Goal: Information Seeking & Learning: Check status

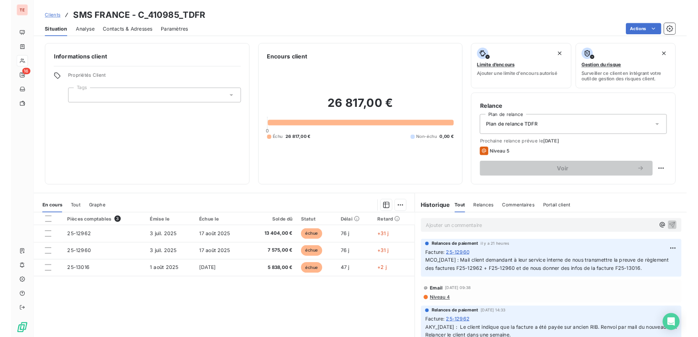
scroll to position [42, 0]
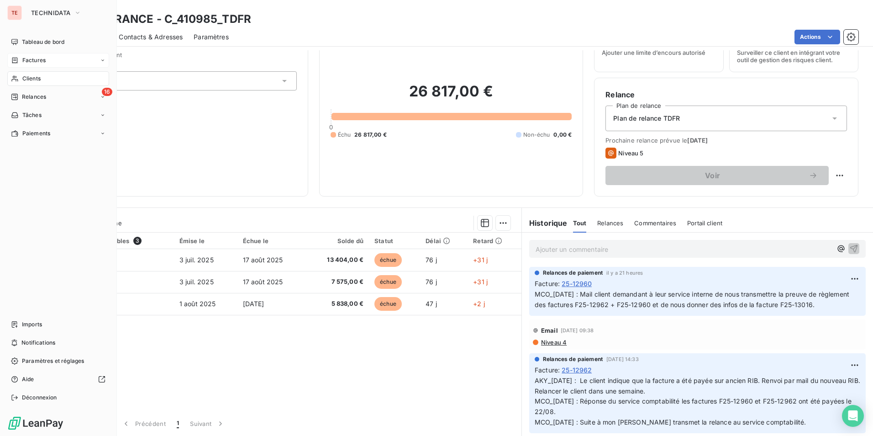
click at [20, 58] on div "Factures" at bounding box center [28, 60] width 35 height 8
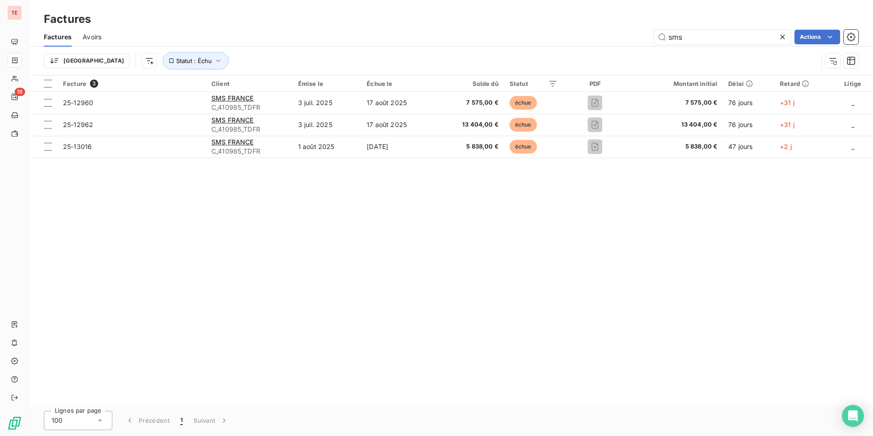
click at [783, 40] on icon at bounding box center [782, 36] width 9 height 9
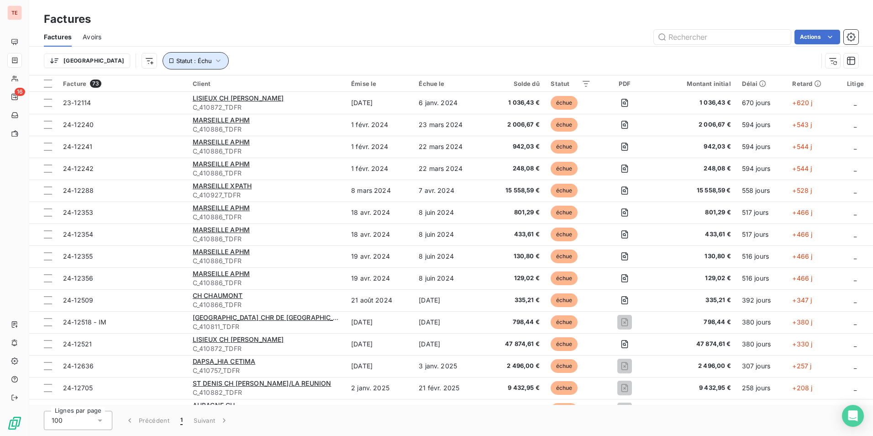
click at [214, 58] on icon "button" at bounding box center [218, 60] width 9 height 9
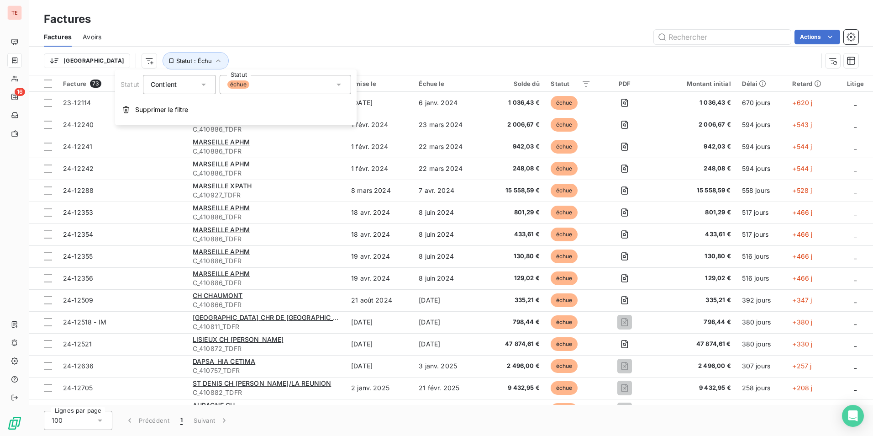
click at [274, 84] on div "échue" at bounding box center [285, 84] width 131 height 19
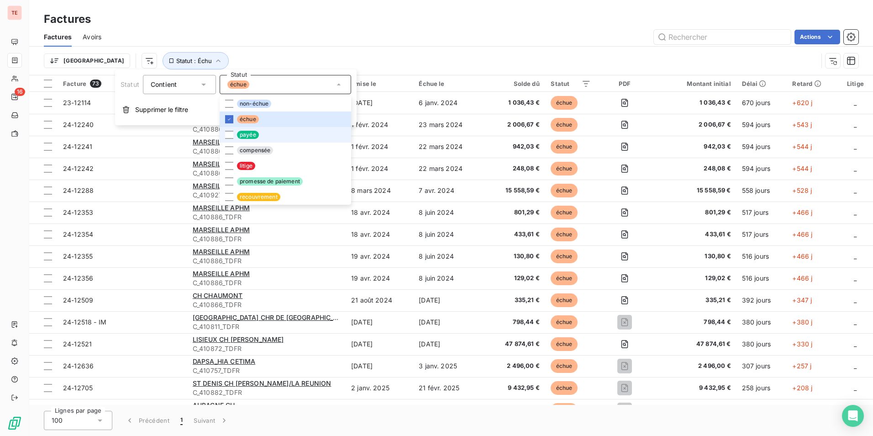
click at [261, 129] on li "payée" at bounding box center [285, 135] width 131 height 16
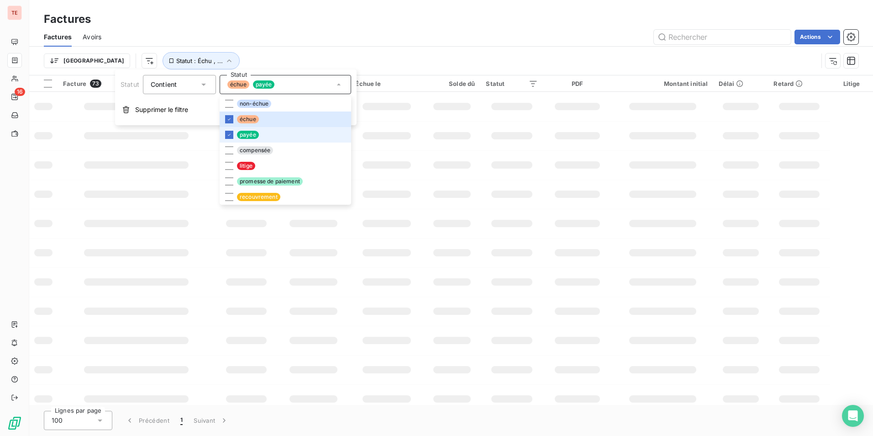
click at [261, 129] on li "payée" at bounding box center [285, 135] width 131 height 16
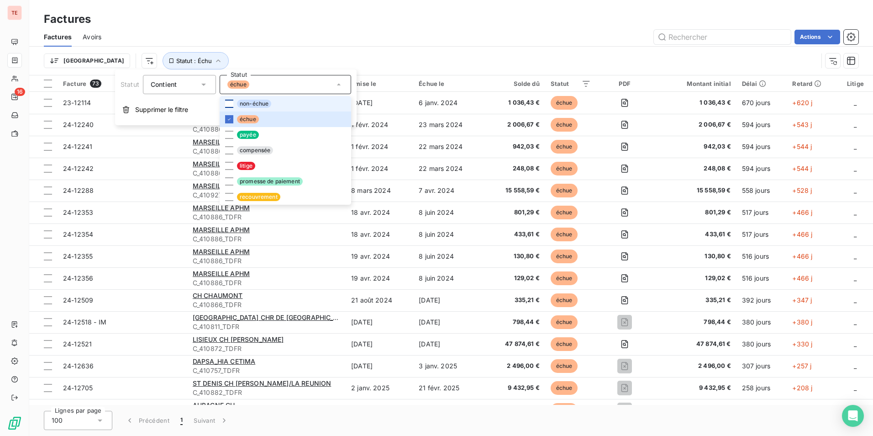
click at [226, 105] on div at bounding box center [229, 104] width 8 height 8
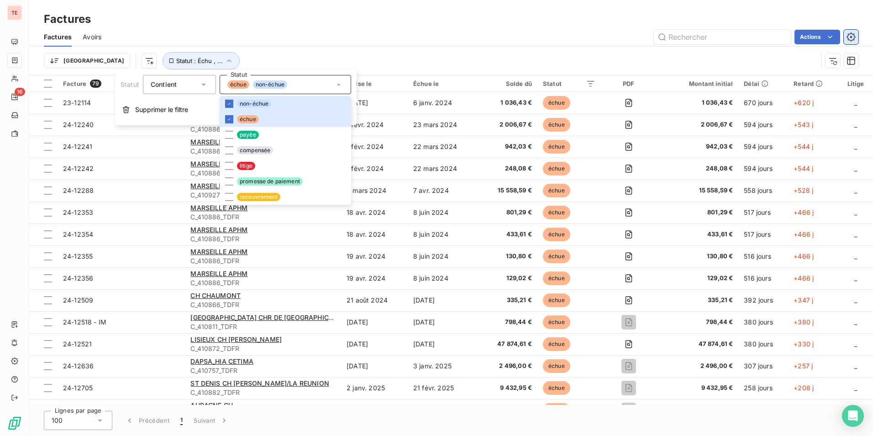
click at [851, 37] on icon "button" at bounding box center [851, 37] width 2 height 2
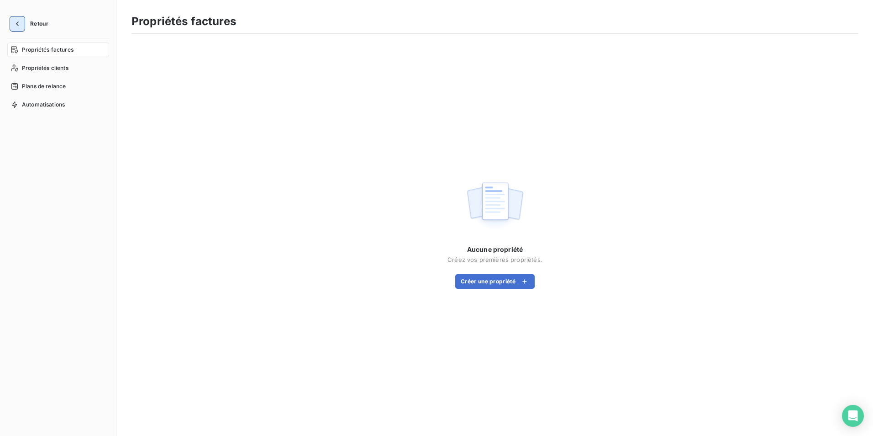
click at [19, 21] on icon "button" at bounding box center [17, 23] width 9 height 9
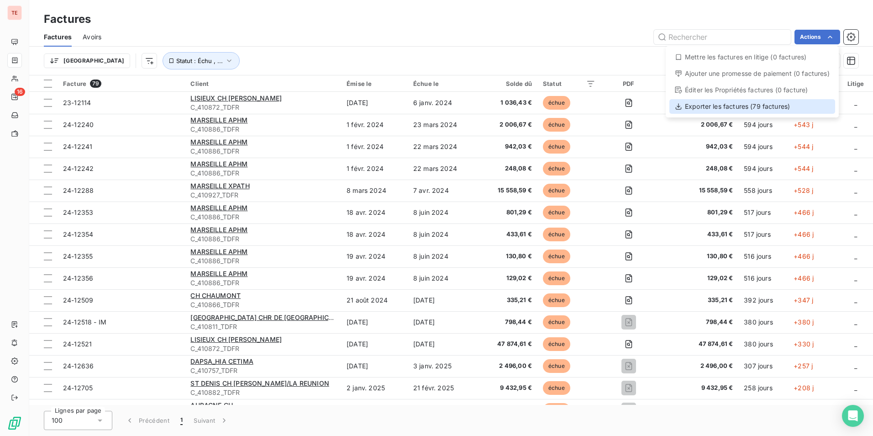
click at [706, 99] on div "Exporter les factures (79 factures)" at bounding box center [752, 106] width 166 height 15
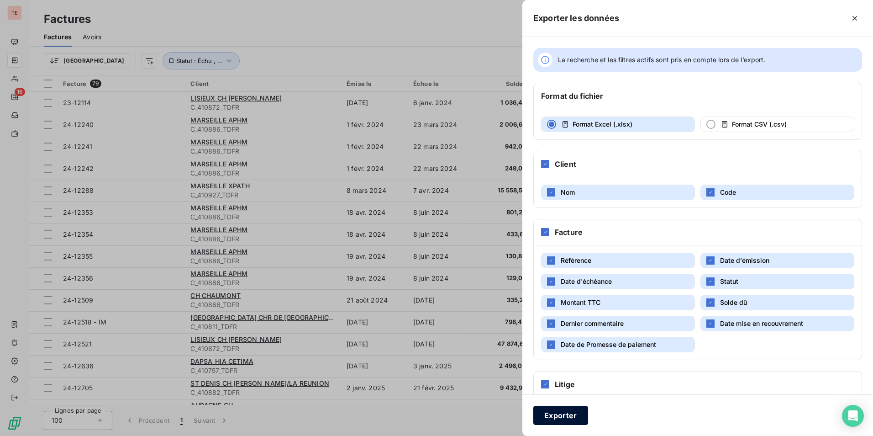
click at [561, 411] on button "Exporter" at bounding box center [560, 414] width 55 height 19
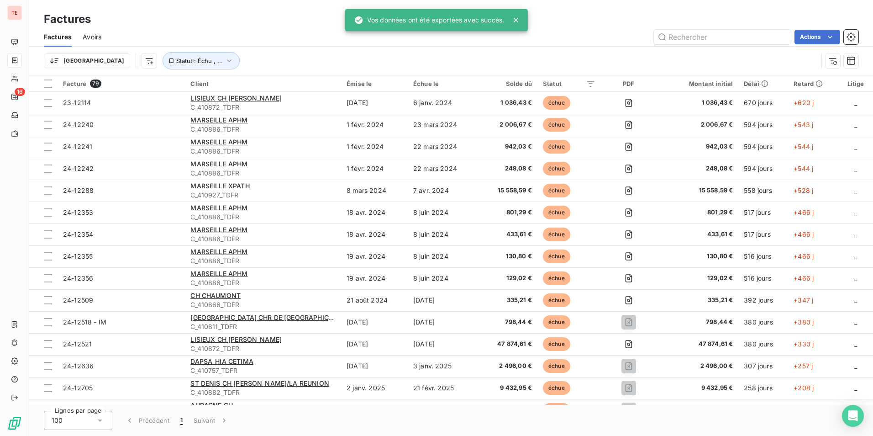
click at [620, 33] on div "Actions" at bounding box center [485, 37] width 746 height 15
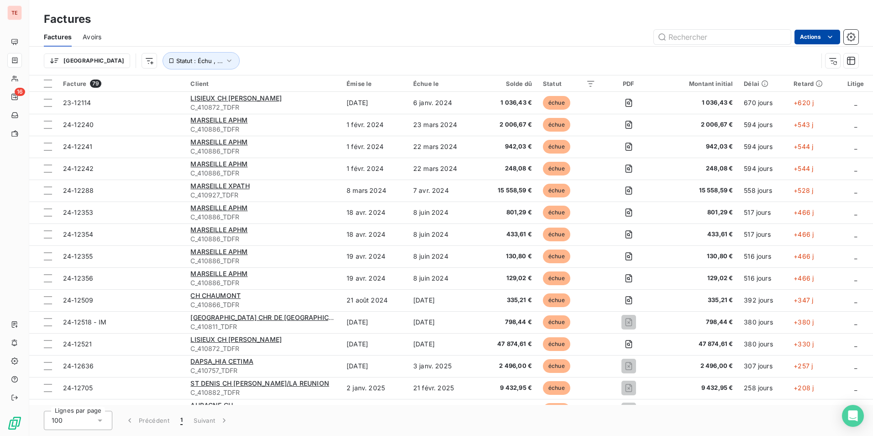
click at [809, 42] on html "TE 16 Factures Factures Avoirs Actions Trier Statut : Échu , ... Facture 79 Cli…" at bounding box center [436, 218] width 873 height 436
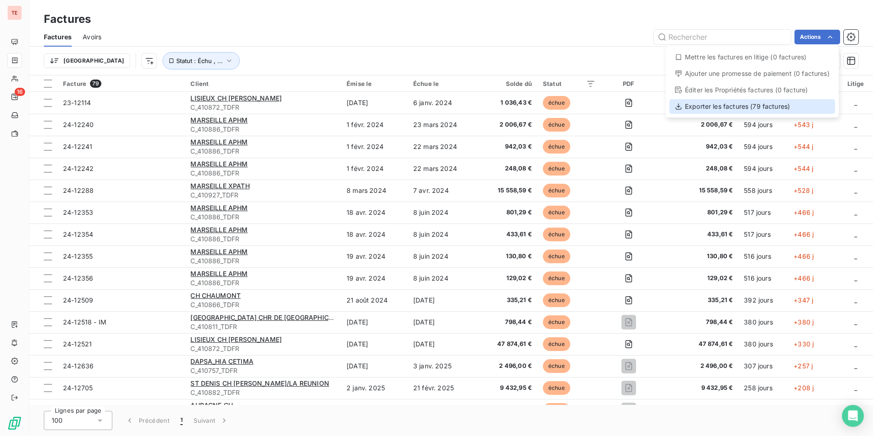
click at [704, 109] on div "Exporter les factures (79 factures)" at bounding box center [752, 106] width 166 height 15
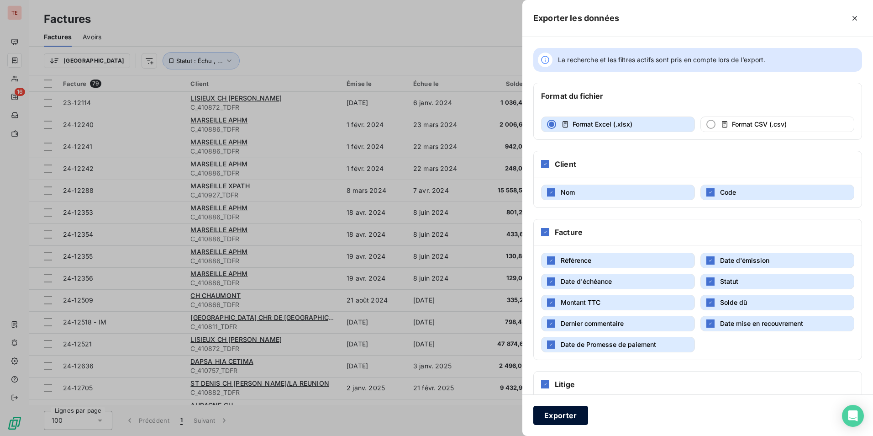
click at [573, 420] on button "Exporter" at bounding box center [560, 414] width 55 height 19
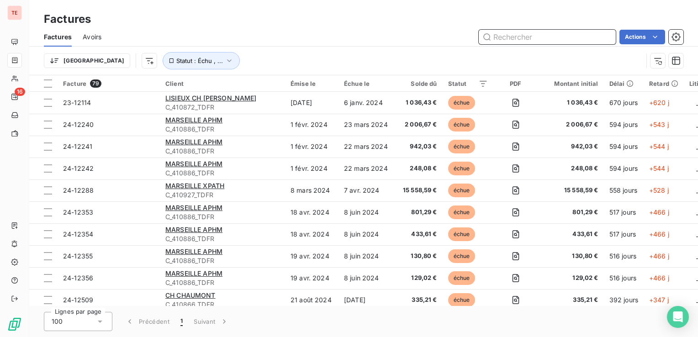
click at [508, 37] on input "text" at bounding box center [546, 37] width 137 height 15
type input "[GEOGRAPHIC_DATA]"
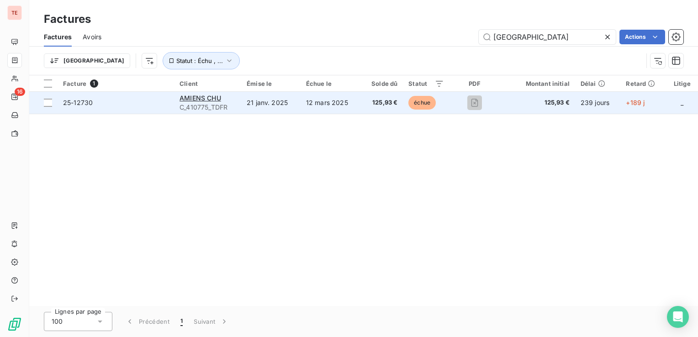
click at [347, 101] on td "12 mars 2025" at bounding box center [330, 103] width 60 height 22
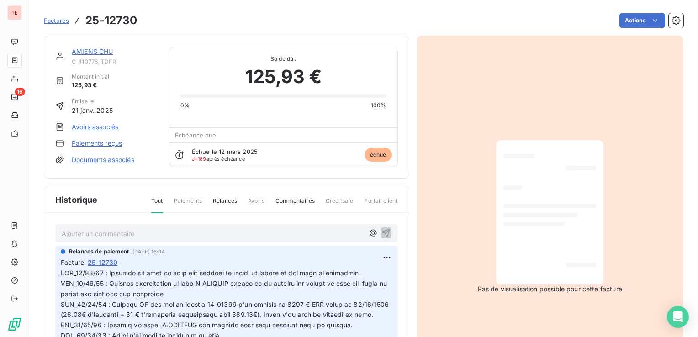
click at [89, 49] on link "AMIENS CHU" at bounding box center [93, 51] width 42 height 8
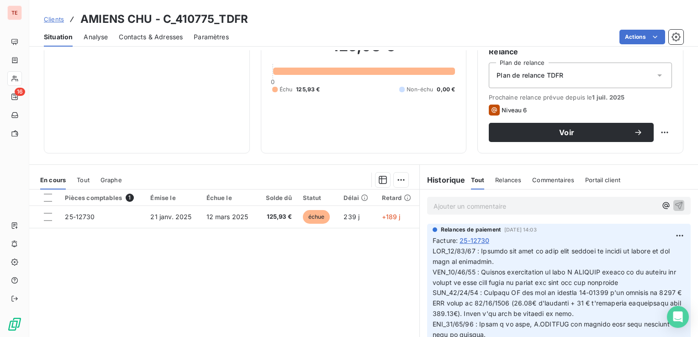
scroll to position [91, 0]
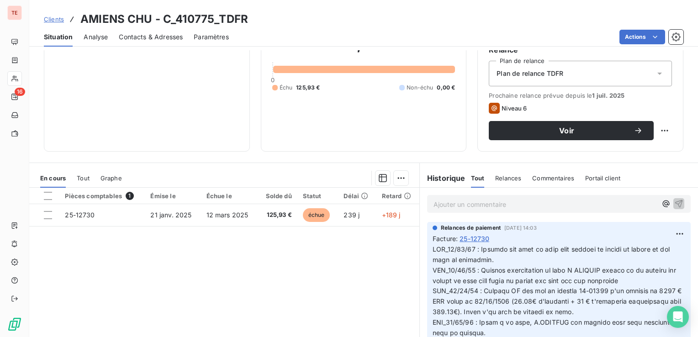
click at [494, 238] on div "Facture : 25-12730" at bounding box center [558, 239] width 252 height 10
click at [663, 233] on html "TE 16 Clients AMIENS CHU - C_410775_TDFR Situation Analyse Contacts & Adresses …" at bounding box center [349, 168] width 698 height 337
click at [628, 246] on div "Editer" at bounding box center [643, 253] width 51 height 15
drag, startPoint x: 479, startPoint y: 247, endPoint x: 424, endPoint y: 247, distance: 54.8
click at [427, 247] on div "Relances de paiement [DATE] 14:03 Facture : 25-12730" at bounding box center [558, 335] width 263 height 226
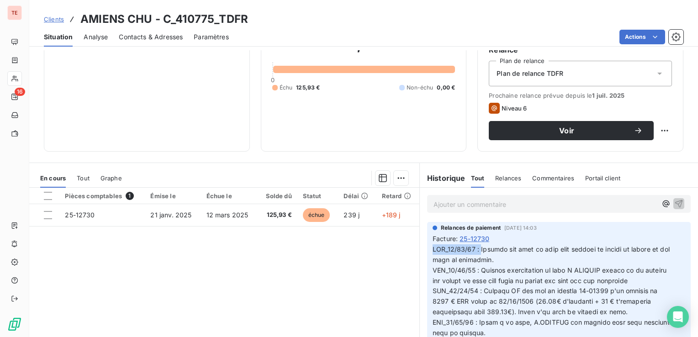
copy span "MCO_[DATE] :"
click at [432, 246] on span at bounding box center [552, 343] width 241 height 196
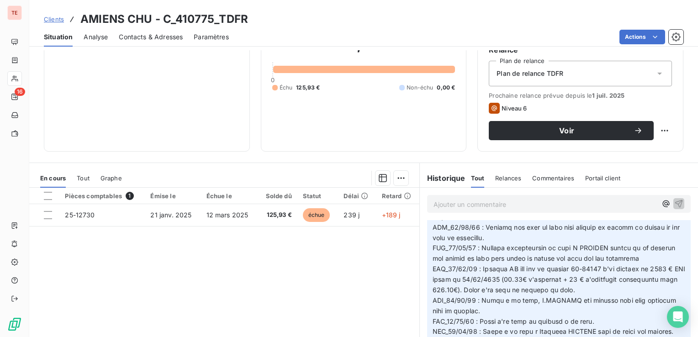
scroll to position [0, 0]
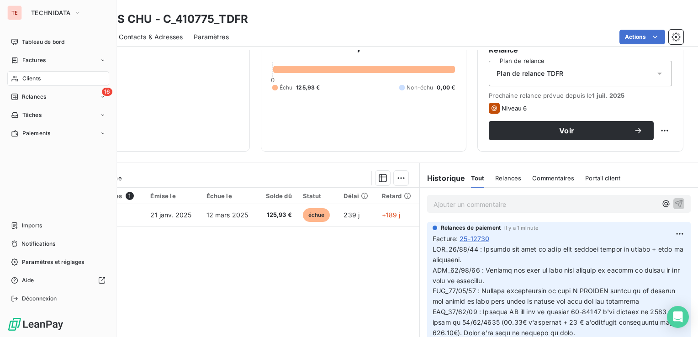
click at [19, 82] on div "Clients" at bounding box center [58, 78] width 102 height 15
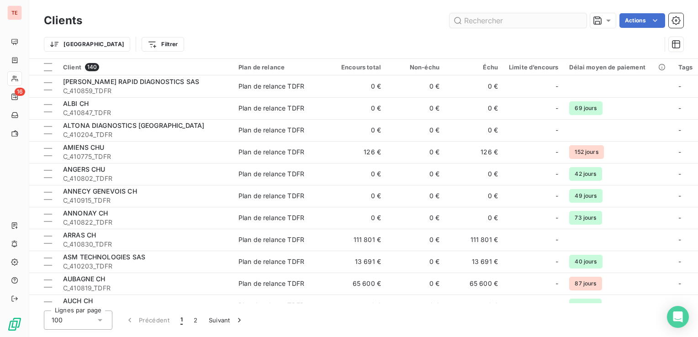
click at [502, 16] on input "text" at bounding box center [517, 20] width 137 height 15
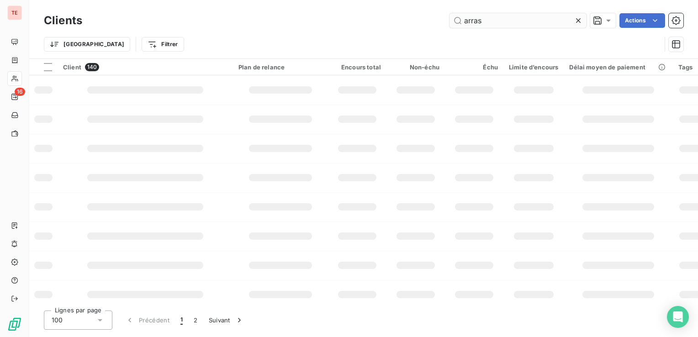
type input "arras"
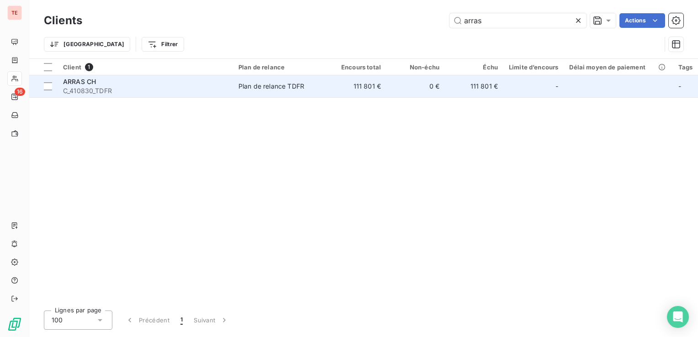
click at [245, 91] on td "Plan de relance TDFR" at bounding box center [280, 86] width 95 height 22
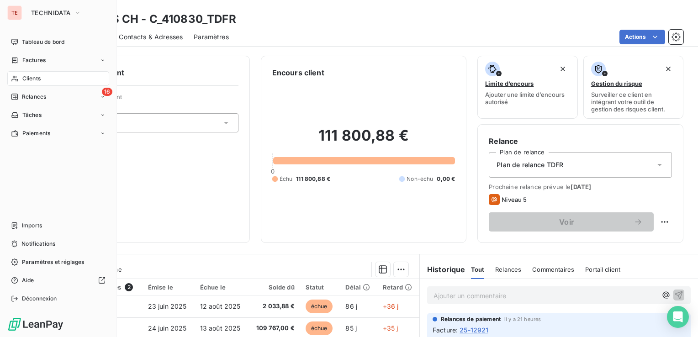
click at [13, 80] on icon at bounding box center [15, 78] width 8 height 7
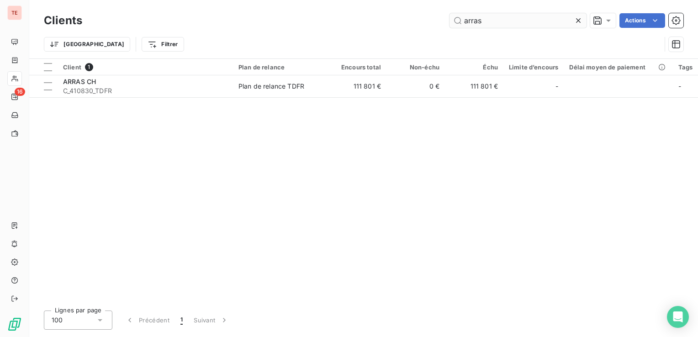
click at [504, 13] on input "arras" at bounding box center [517, 20] width 137 height 15
click at [497, 21] on input "arras" at bounding box center [517, 20] width 137 height 15
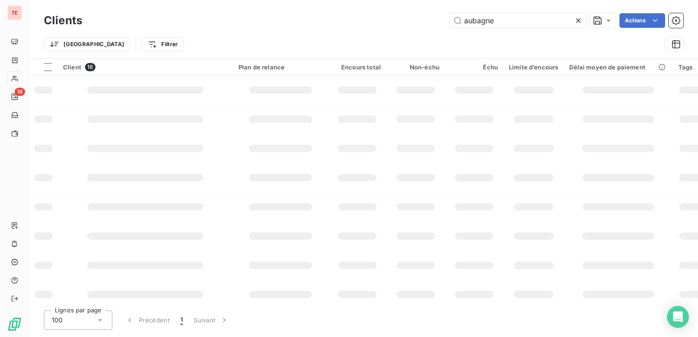
type input "aubagne"
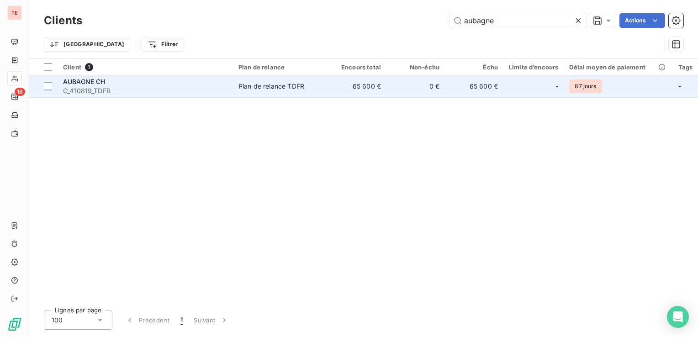
click at [356, 90] on td "65 600 €" at bounding box center [357, 86] width 58 height 22
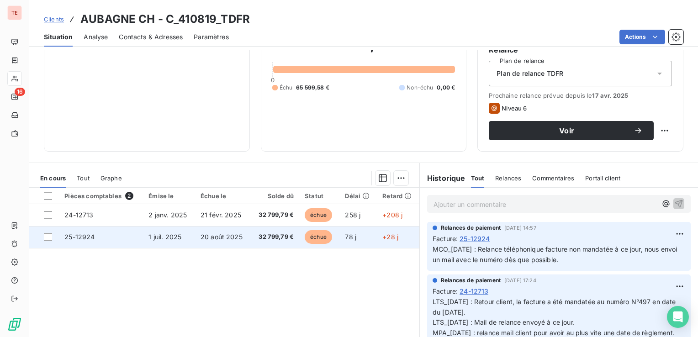
scroll to position [137, 0]
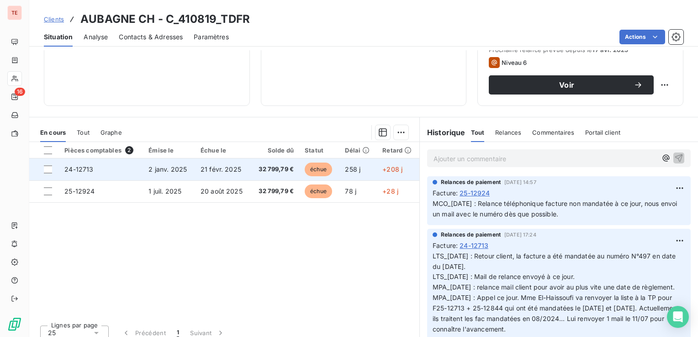
click at [95, 173] on td "24-12713" at bounding box center [101, 169] width 84 height 22
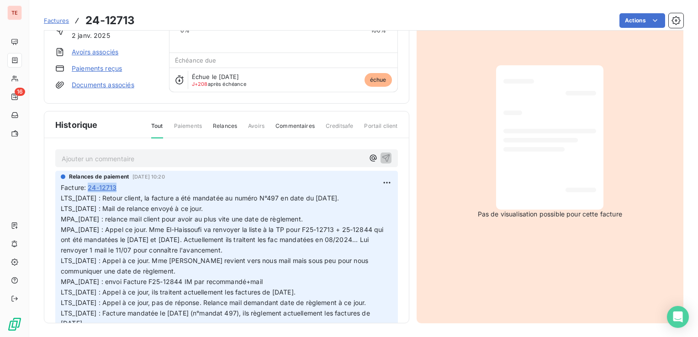
drag, startPoint x: 119, startPoint y: 188, endPoint x: 88, endPoint y: 189, distance: 30.6
click at [88, 189] on div "Facture : 24-12713" at bounding box center [226, 188] width 331 height 10
copy span "24-12713"
click at [61, 20] on span "Factures" at bounding box center [56, 20] width 25 height 7
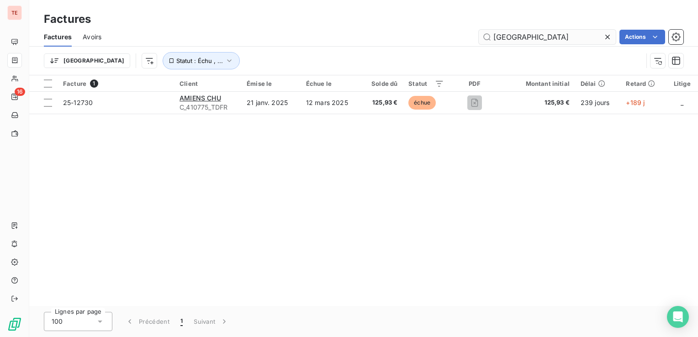
click at [514, 29] on div "Factures Avoirs amiens Actions" at bounding box center [363, 36] width 668 height 19
click at [511, 32] on input "[GEOGRAPHIC_DATA]" at bounding box center [546, 37] width 137 height 15
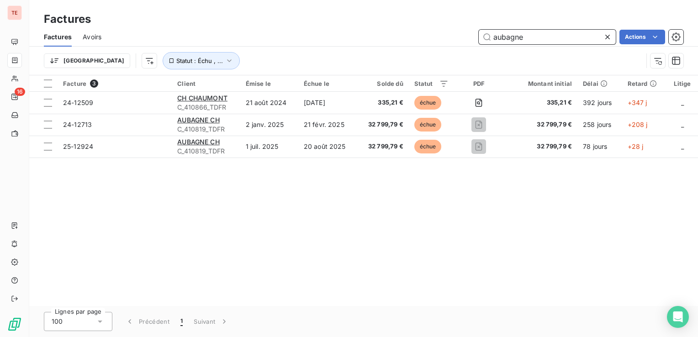
type input "aubagne"
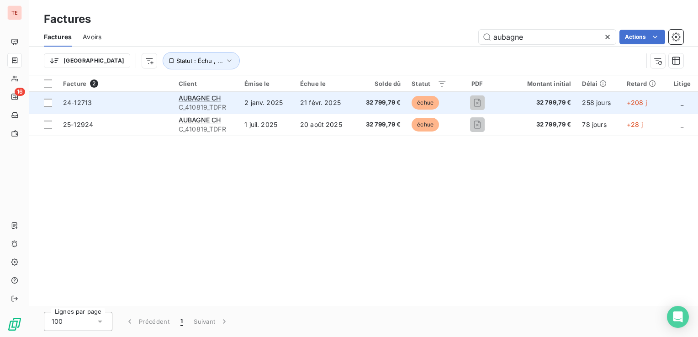
click at [242, 101] on td "2 janv. 2025" at bounding box center [267, 103] width 56 height 22
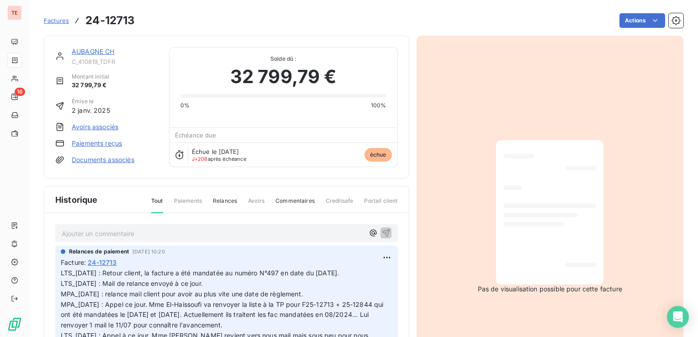
click at [102, 51] on link "AUBAGNE CH" at bounding box center [93, 51] width 43 height 8
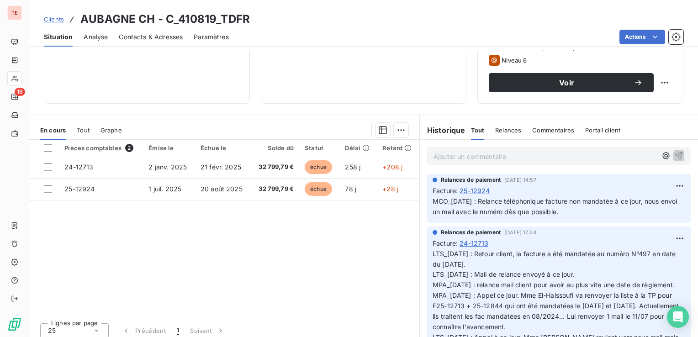
scroll to position [144, 0]
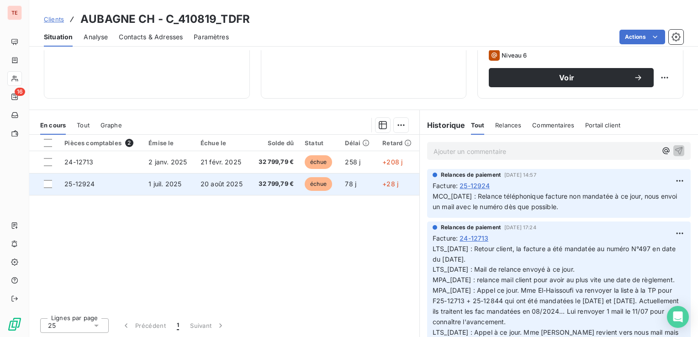
click at [84, 186] on span "25-12924" at bounding box center [79, 184] width 30 height 8
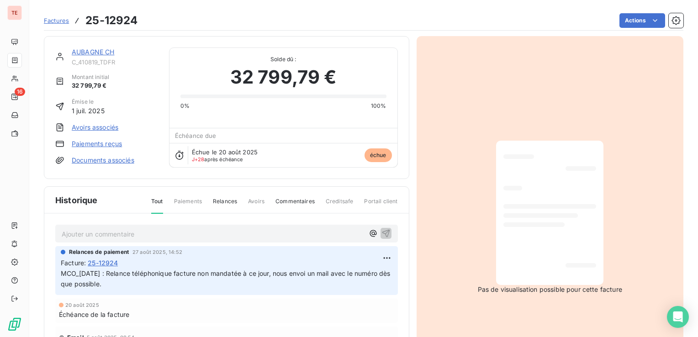
scroll to position [46, 0]
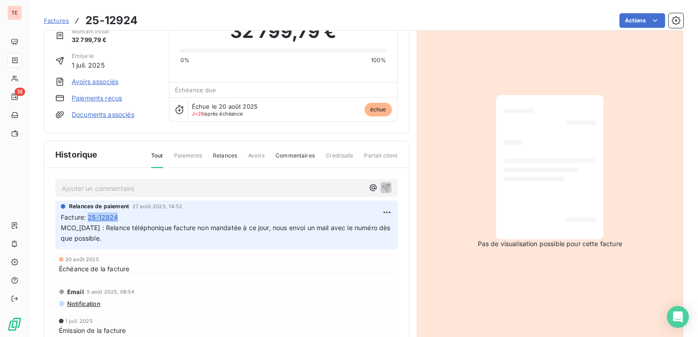
drag, startPoint x: 121, startPoint y: 216, endPoint x: 91, endPoint y: 216, distance: 30.1
click at [91, 216] on div "Facture : 25-12924" at bounding box center [226, 217] width 331 height 10
copy span "25-12924"
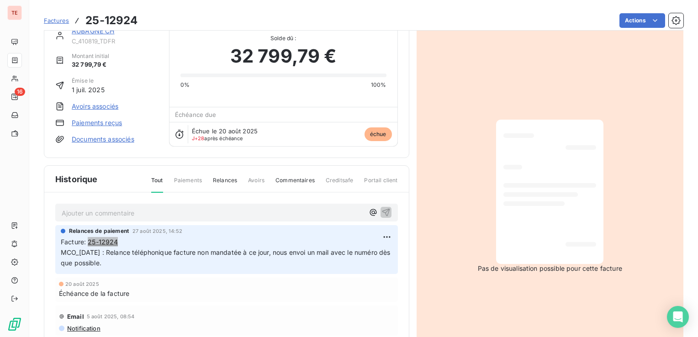
scroll to position [0, 0]
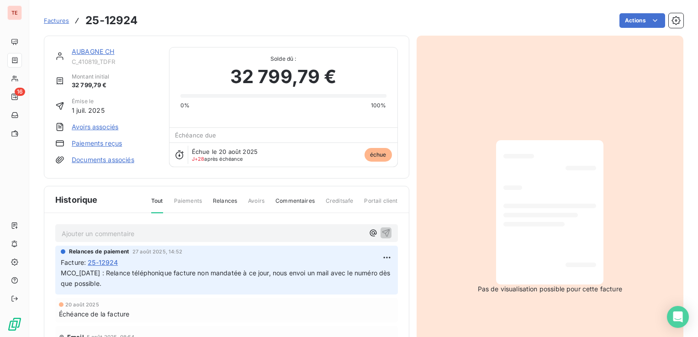
click at [93, 58] on div "AUBAGNE CH C_410819_TDFR" at bounding box center [115, 56] width 86 height 18
click at [93, 53] on link "AUBAGNE CH" at bounding box center [93, 51] width 43 height 8
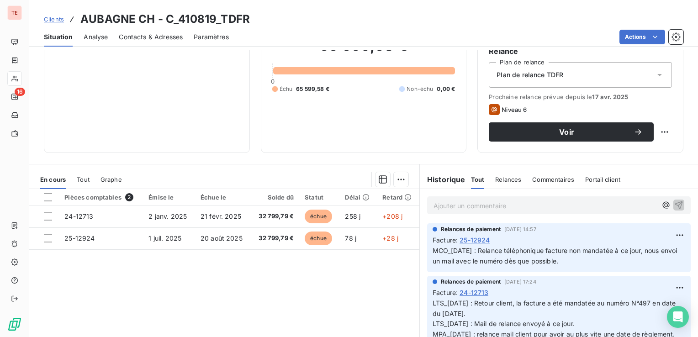
scroll to position [91, 0]
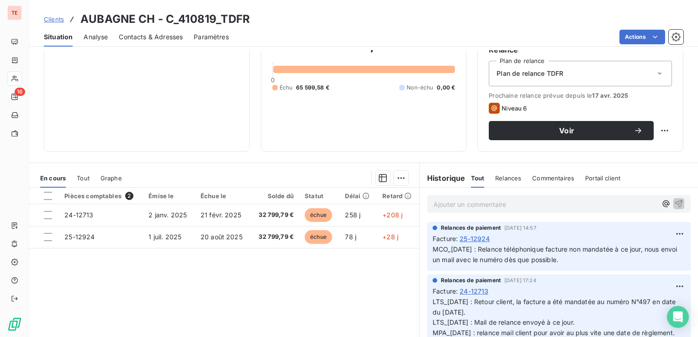
click at [76, 252] on div "Pièces comptables 2 Émise le Échue le Solde dû Statut Délai Retard 24-12713 [DA…" at bounding box center [224, 276] width 390 height 176
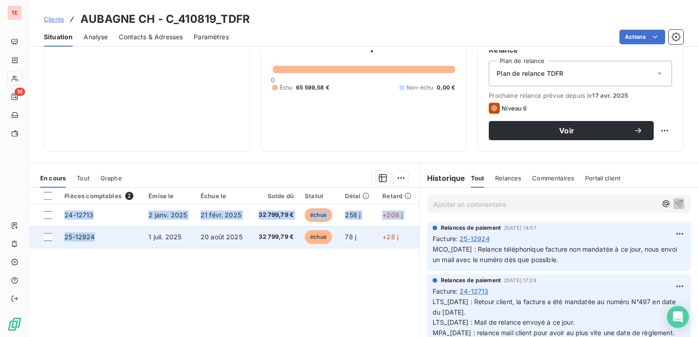
drag, startPoint x: 69, startPoint y: 251, endPoint x: 95, endPoint y: 240, distance: 27.2
click at [95, 240] on div "Pièces comptables 2 Émise le Échue le Solde dû Statut Délai Retard 24-12713 [DA…" at bounding box center [224, 276] width 390 height 176
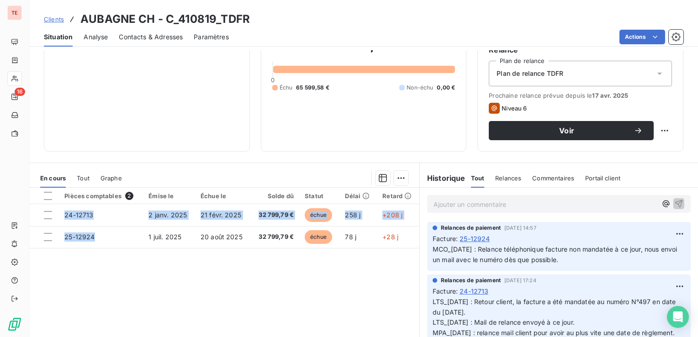
drag, startPoint x: 95, startPoint y: 240, endPoint x: 93, endPoint y: 251, distance: 11.0
click at [94, 254] on div "Pièces comptables 2 Émise le Échue le Solde dû Statut Délai Retard 24-12713 [DA…" at bounding box center [224, 276] width 390 height 176
click at [100, 258] on div "Pièces comptables 2 Émise le Échue le Solde dû Statut Délai Retard 24-12713 [DA…" at bounding box center [224, 276] width 390 height 176
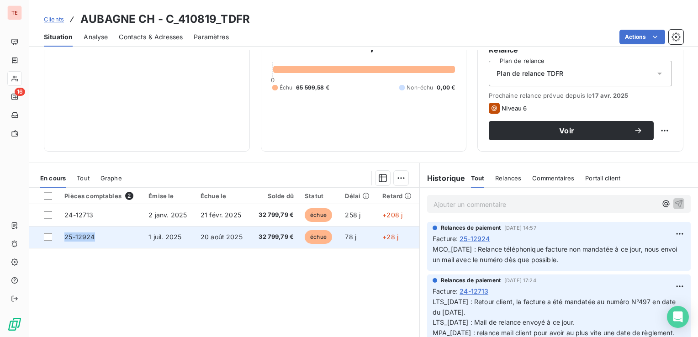
drag, startPoint x: 100, startPoint y: 233, endPoint x: 66, endPoint y: 242, distance: 35.4
click at [66, 242] on td "25-12924" at bounding box center [101, 237] width 84 height 22
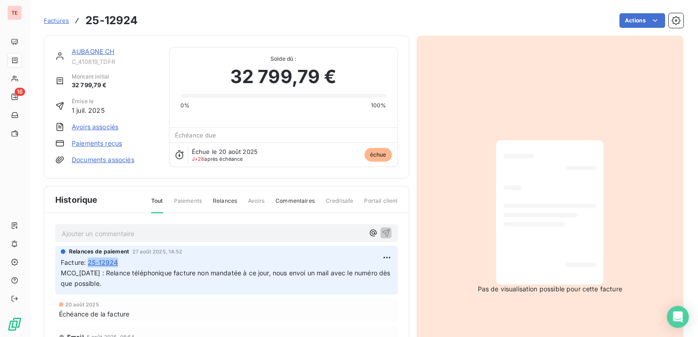
drag, startPoint x: 66, startPoint y: 242, endPoint x: 91, endPoint y: 263, distance: 32.7
click at [91, 263] on div "Facture : 25-12924" at bounding box center [226, 263] width 331 height 10
copy span "25-12924"
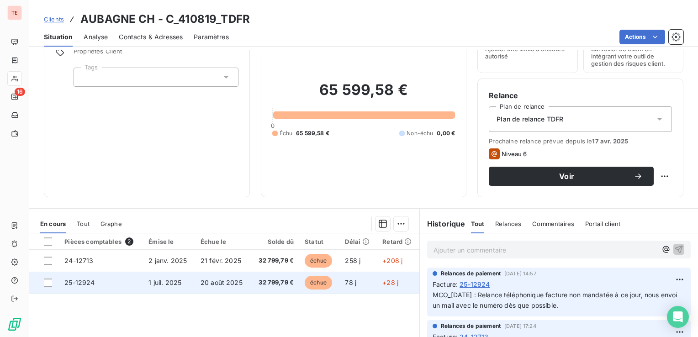
click at [164, 285] on span "1 juil. 2025" at bounding box center [164, 283] width 33 height 8
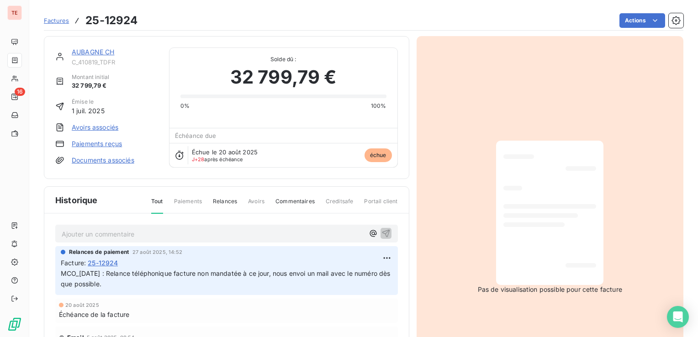
scroll to position [75, 0]
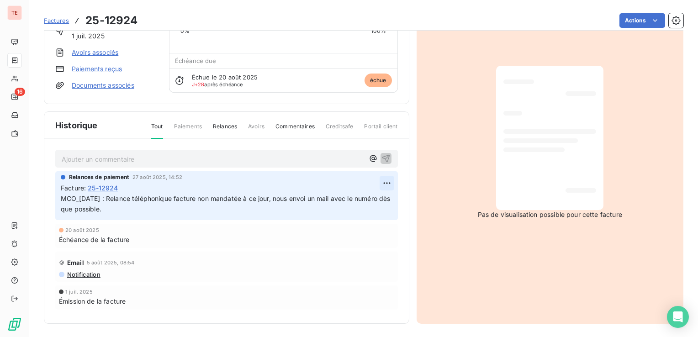
click at [386, 179] on html "TE 16 Factures 25-12924 Actions AUBAGNE CH C_410819_TDFR Montant initial 32 799…" at bounding box center [349, 168] width 698 height 337
click at [344, 205] on div "Editer" at bounding box center [361, 201] width 51 height 15
drag, startPoint x: 110, startPoint y: 200, endPoint x: 36, endPoint y: 194, distance: 75.1
click at [36, 194] on section "Factures 25-12924 Actions AUBAGNE CH C_410819_TDFR Montant initial 32 799,79 € …" at bounding box center [363, 168] width 668 height 337
copy span "MCO_[DATE] :"
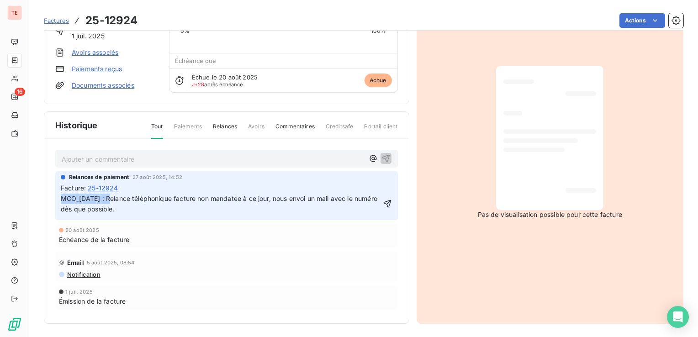
click at [62, 198] on span "MCO_[DATE] : Relance téléphonique facture non mandatée à ce jour, nous envoi un…" at bounding box center [220, 203] width 318 height 18
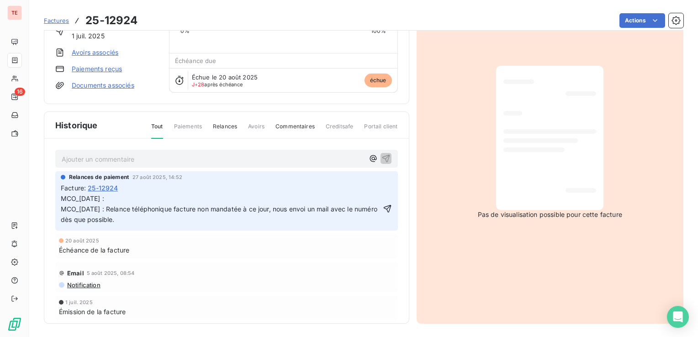
click at [111, 199] on p "MCO_[DATE] : MCO_[DATE] : Relance téléphonique facture non mandatée à ce jour, …" at bounding box center [221, 210] width 320 height 32
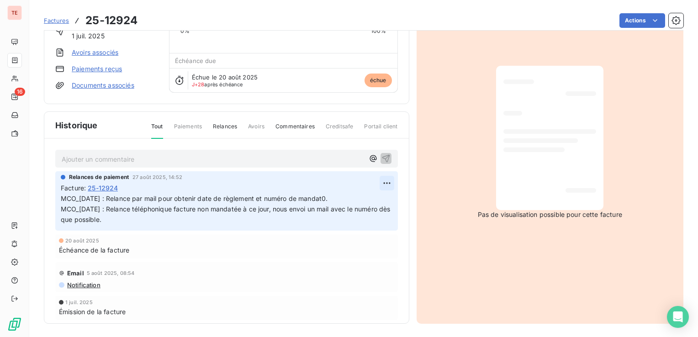
click at [374, 184] on html "TE 16 Factures 25-12924 Actions AUBAGNE CH C_410819_TDFR Montant initial 32 799…" at bounding box center [349, 168] width 698 height 337
click at [343, 196] on div "Editer" at bounding box center [354, 201] width 51 height 15
click at [328, 196] on span "MCO_[DATE] : Relance par mail pour obtenir date de règlement et numéro de manda…" at bounding box center [220, 208] width 318 height 29
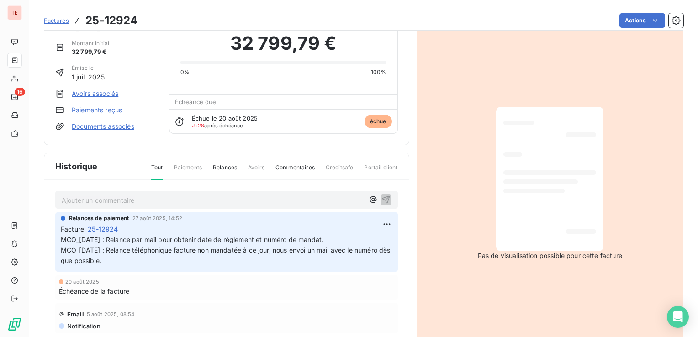
scroll to position [0, 0]
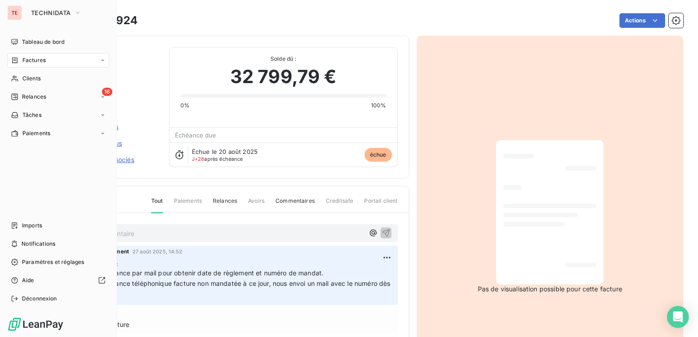
click at [18, 62] on icon at bounding box center [15, 60] width 8 height 7
click at [24, 76] on span "Factures" at bounding box center [33, 78] width 23 height 8
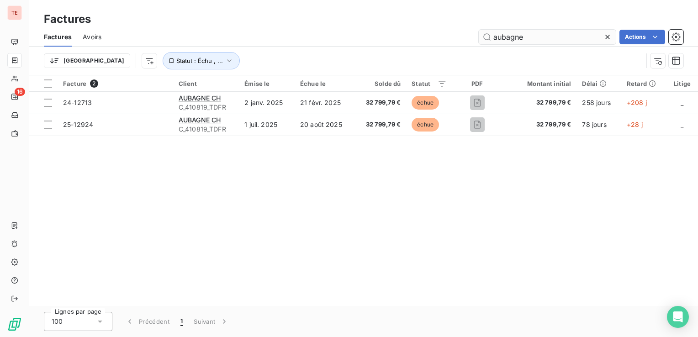
click at [511, 35] on input "aubagne" at bounding box center [546, 37] width 137 height 15
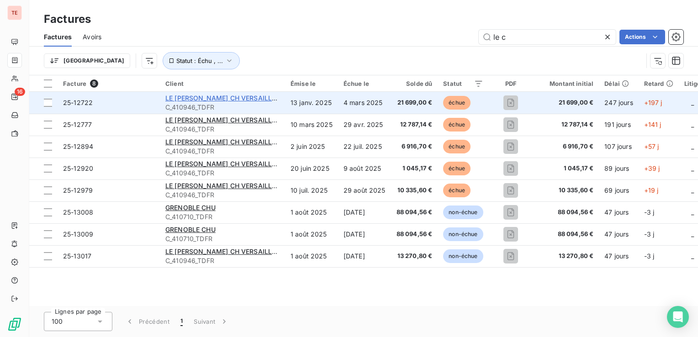
type input "le c"
click at [228, 96] on span "LE [PERSON_NAME] CH VERSAILLES" at bounding box center [222, 98] width 115 height 8
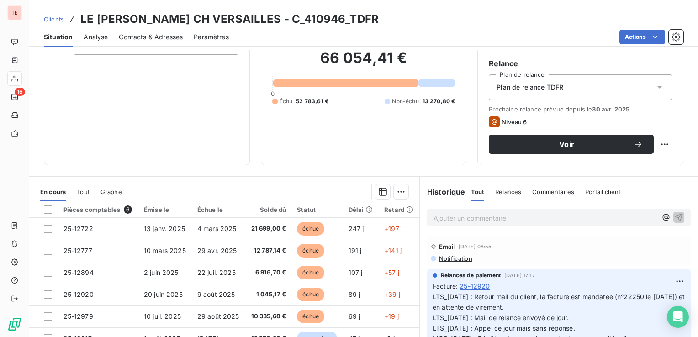
scroll to position [144, 0]
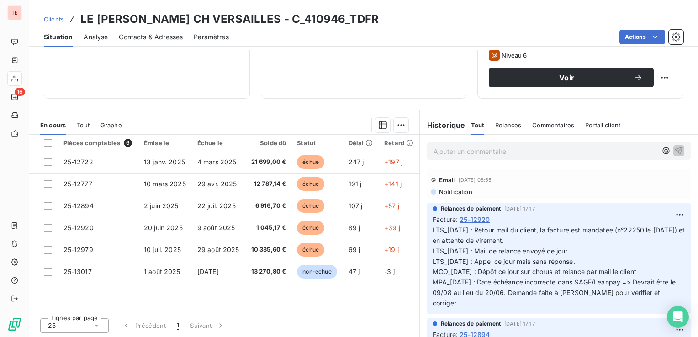
click at [462, 149] on p "Ajouter un commentaire ﻿" at bounding box center [544, 151] width 223 height 11
